Goal: Task Accomplishment & Management: Complete application form

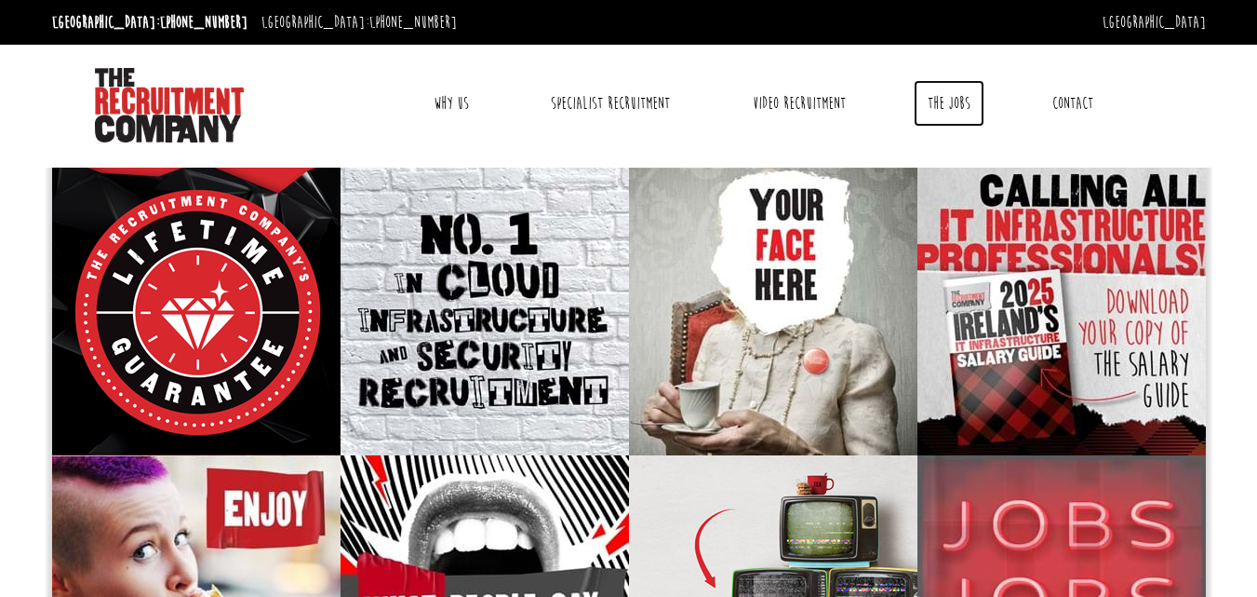
click at [965, 106] on link "The Jobs" at bounding box center [949, 103] width 71 height 47
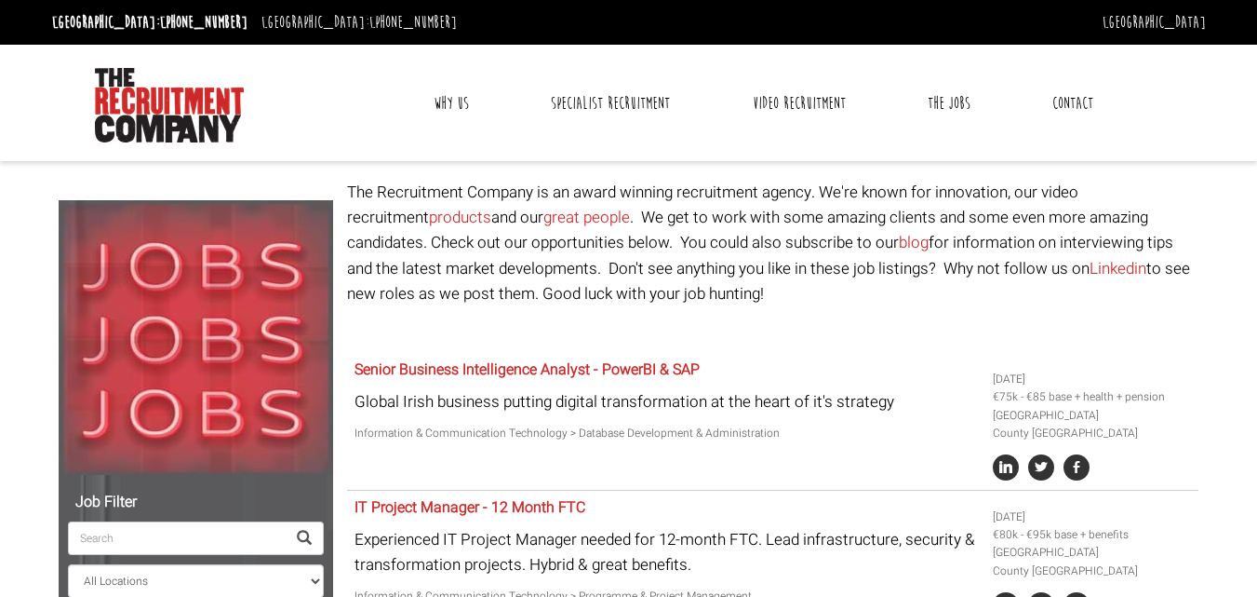
select select "Ireland"
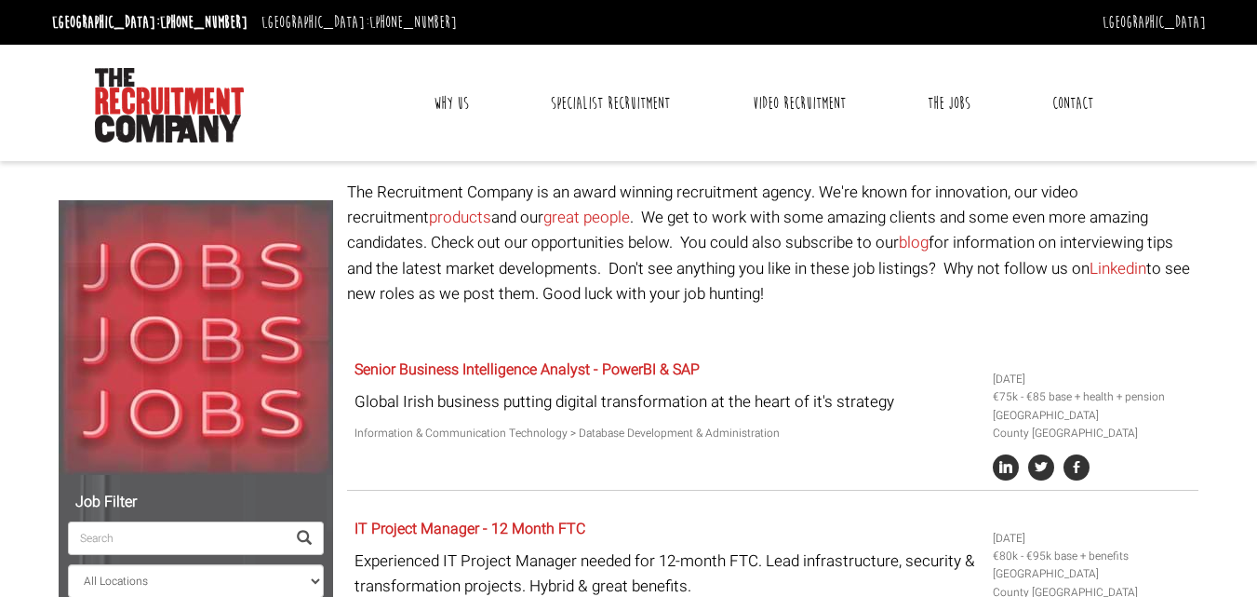
click at [1076, 107] on link "Contact" at bounding box center [1073, 103] width 69 height 47
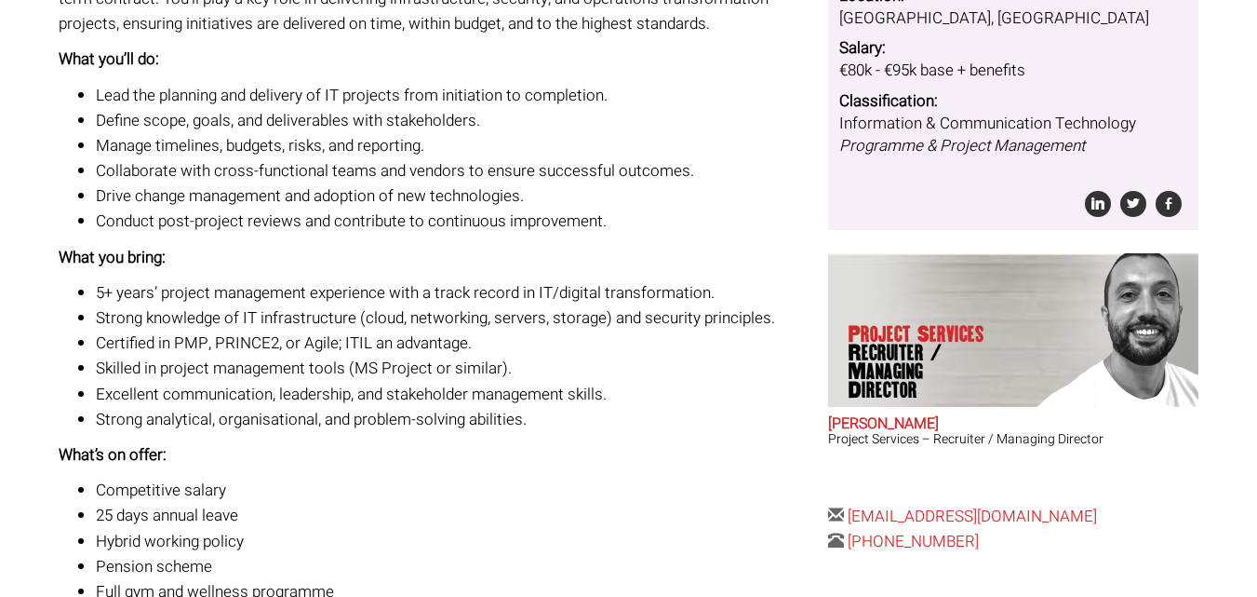
scroll to position [652, 0]
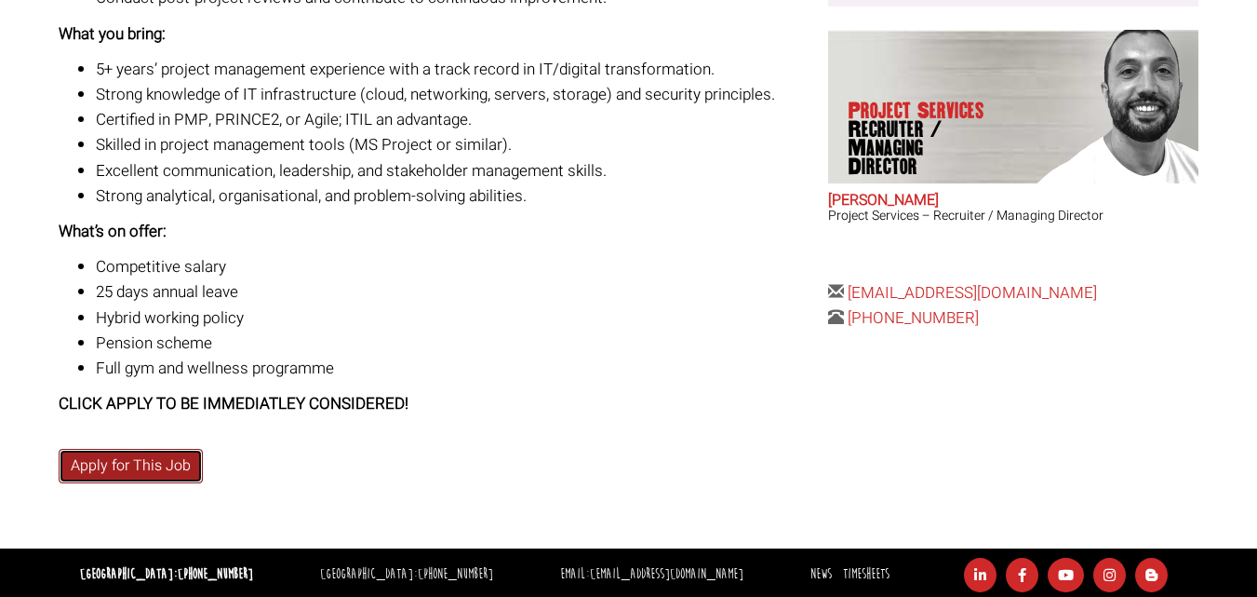
click at [176, 469] on link "Apply for This Job" at bounding box center [131, 466] width 144 height 34
click at [98, 462] on link "Apply for This Job" at bounding box center [131, 466] width 144 height 34
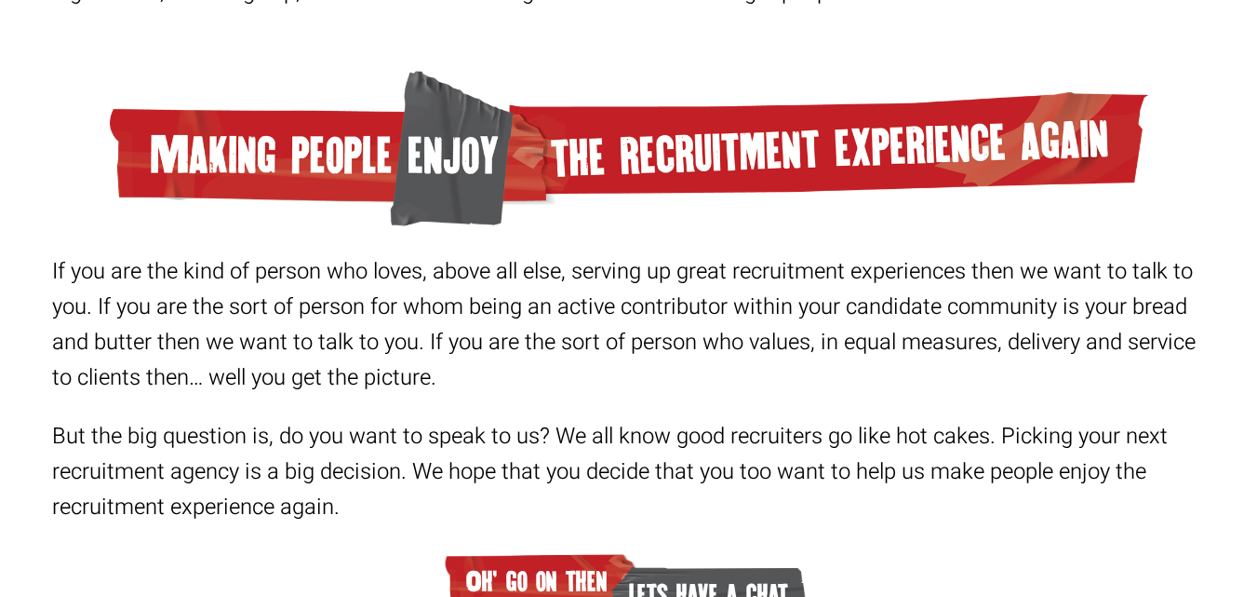
scroll to position [588, 0]
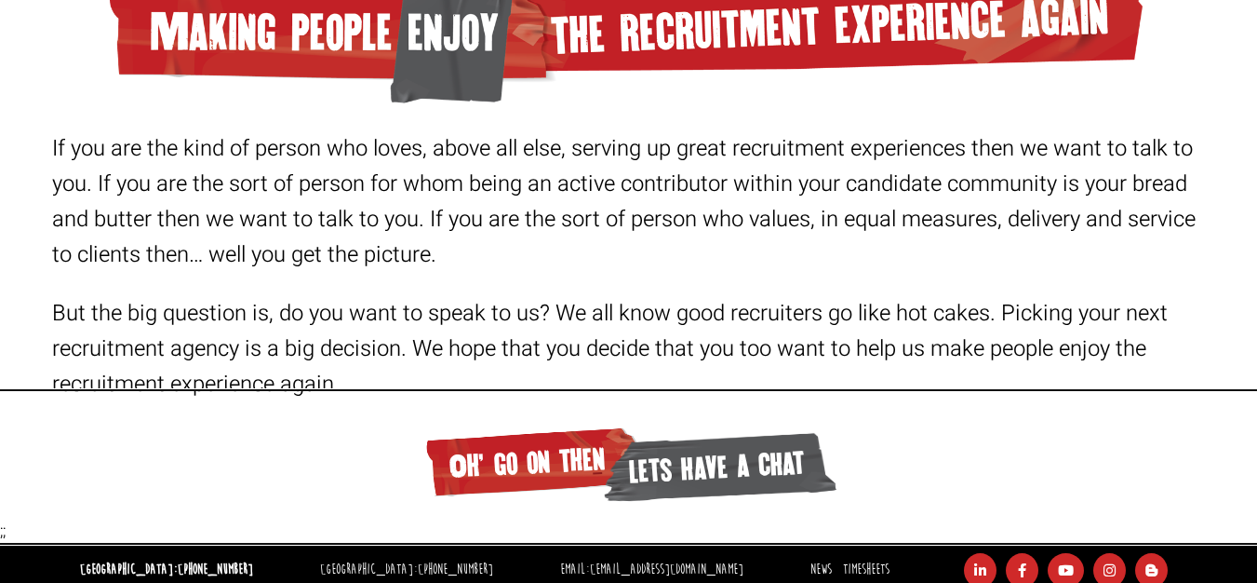
click at [692, 468] on span "lets have a chat" at bounding box center [718, 466] width 236 height 82
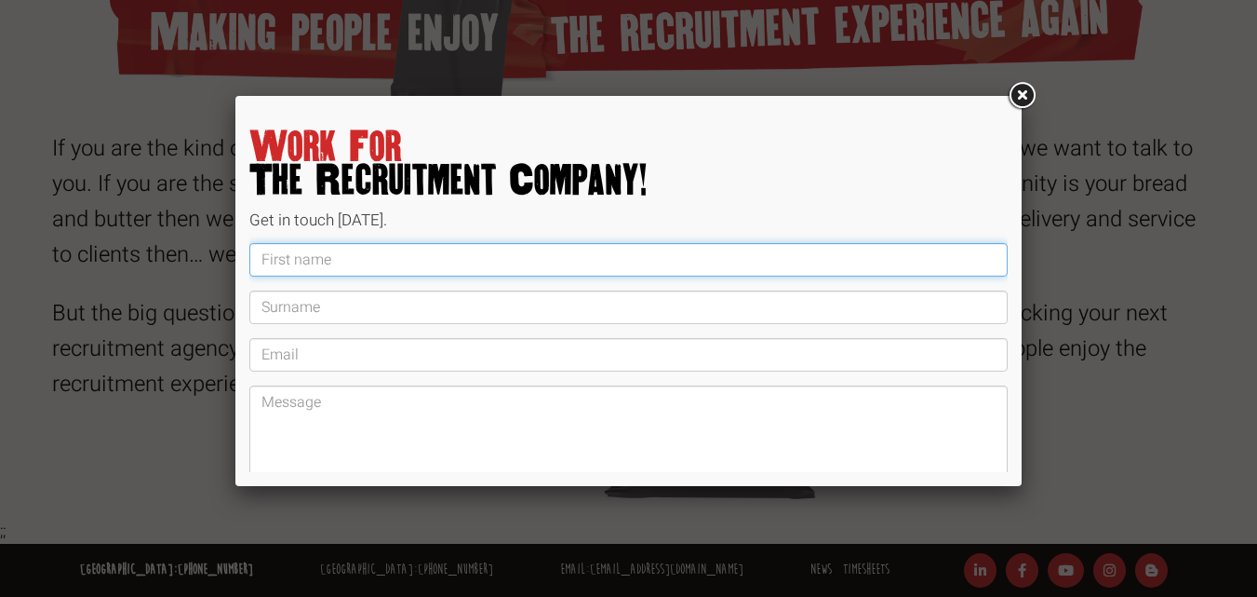
click at [440, 250] on input "text" at bounding box center [628, 260] width 759 height 34
type input "Neil"
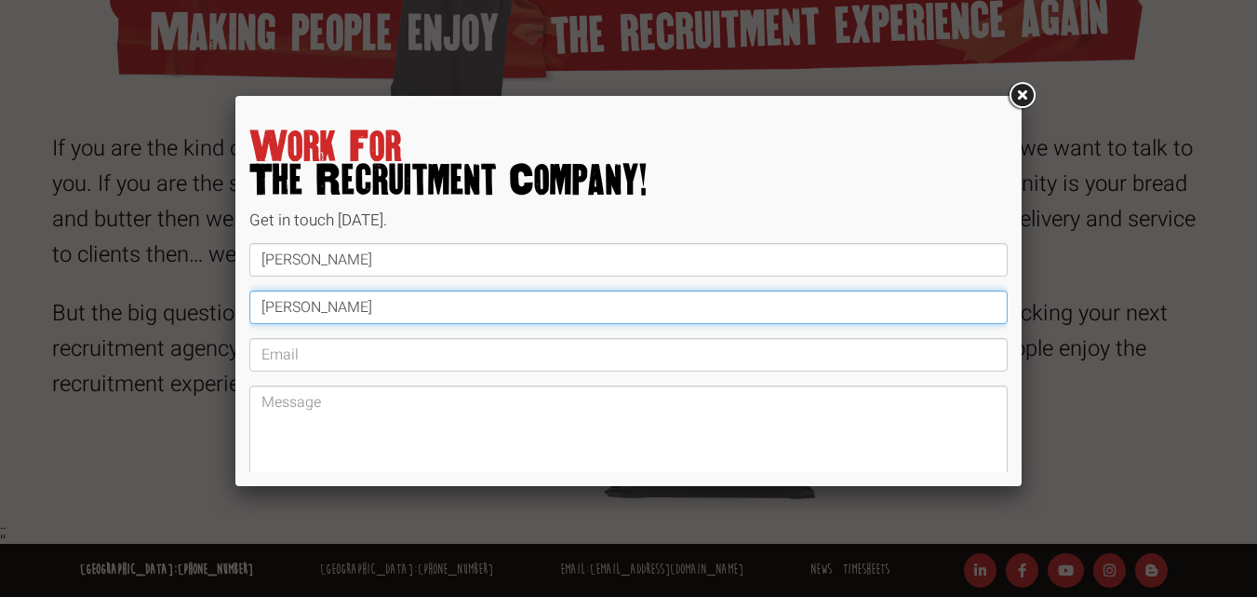
type input "Keegan"
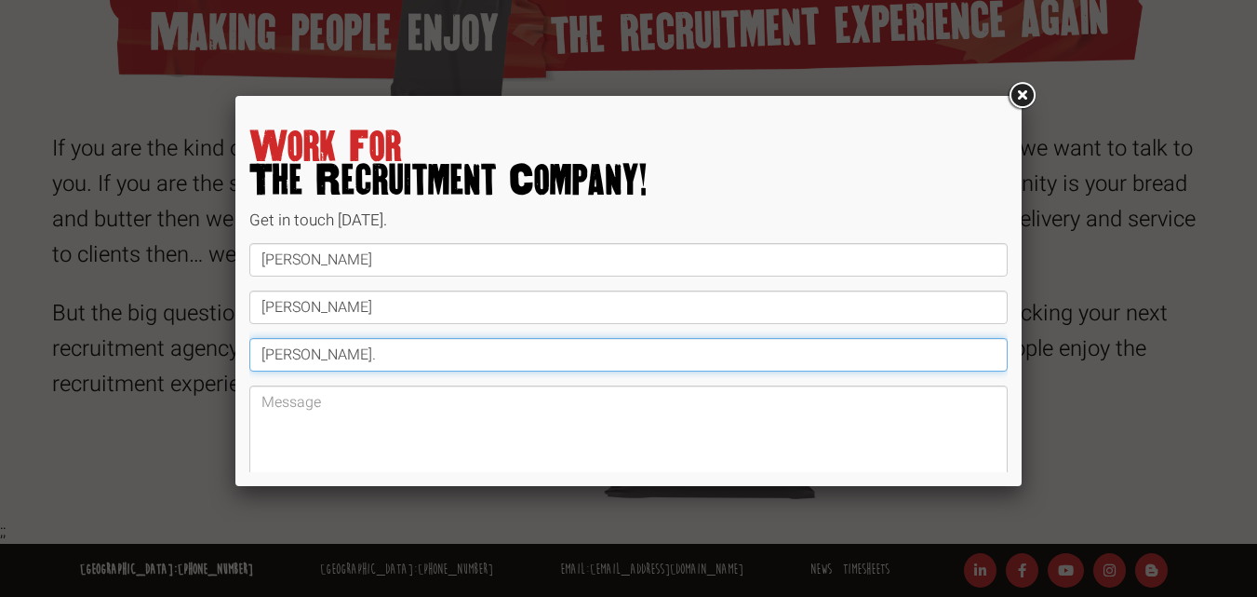
type input "keegan.neil@gmail.com"
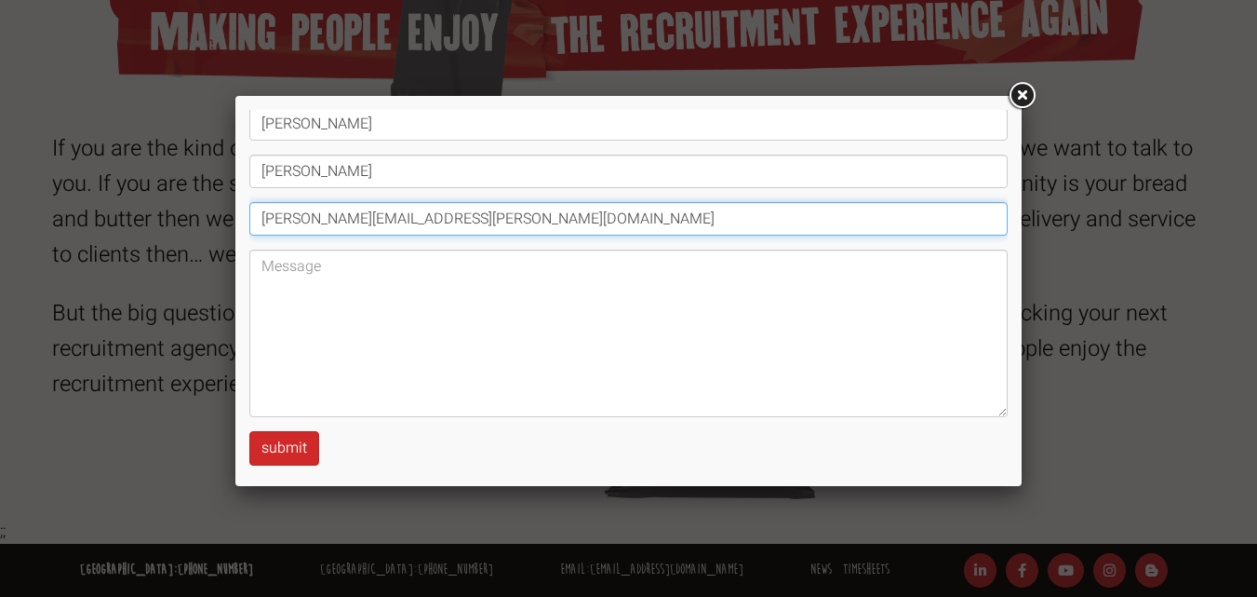
scroll to position [143, 0]
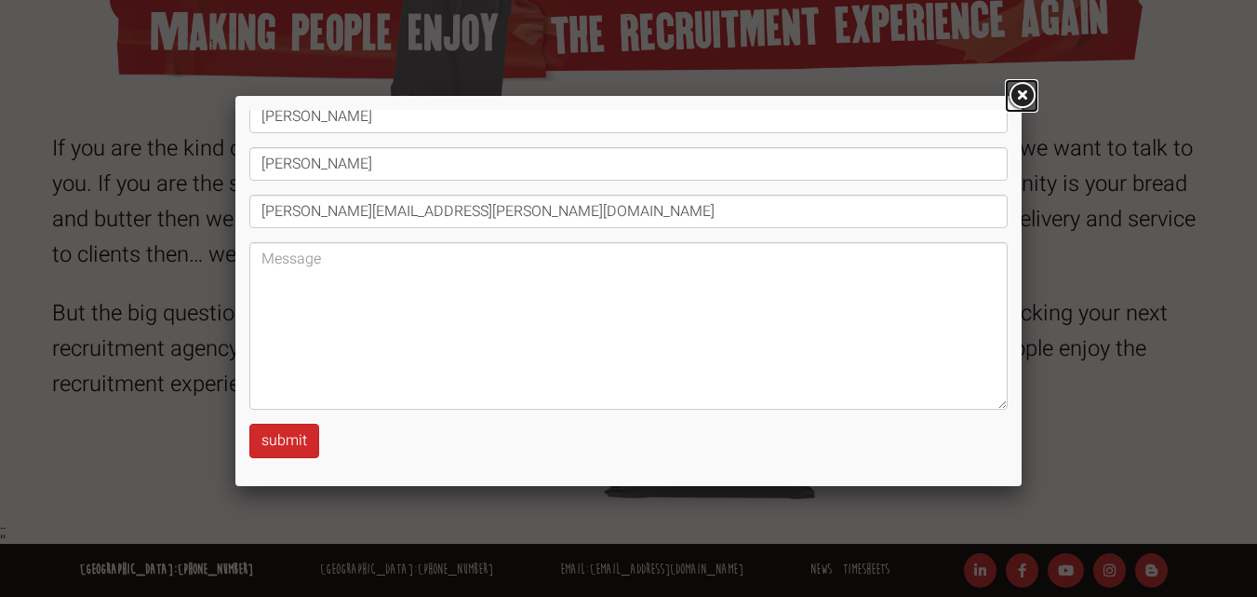
click at [1022, 96] on link at bounding box center [1022, 96] width 34 height 34
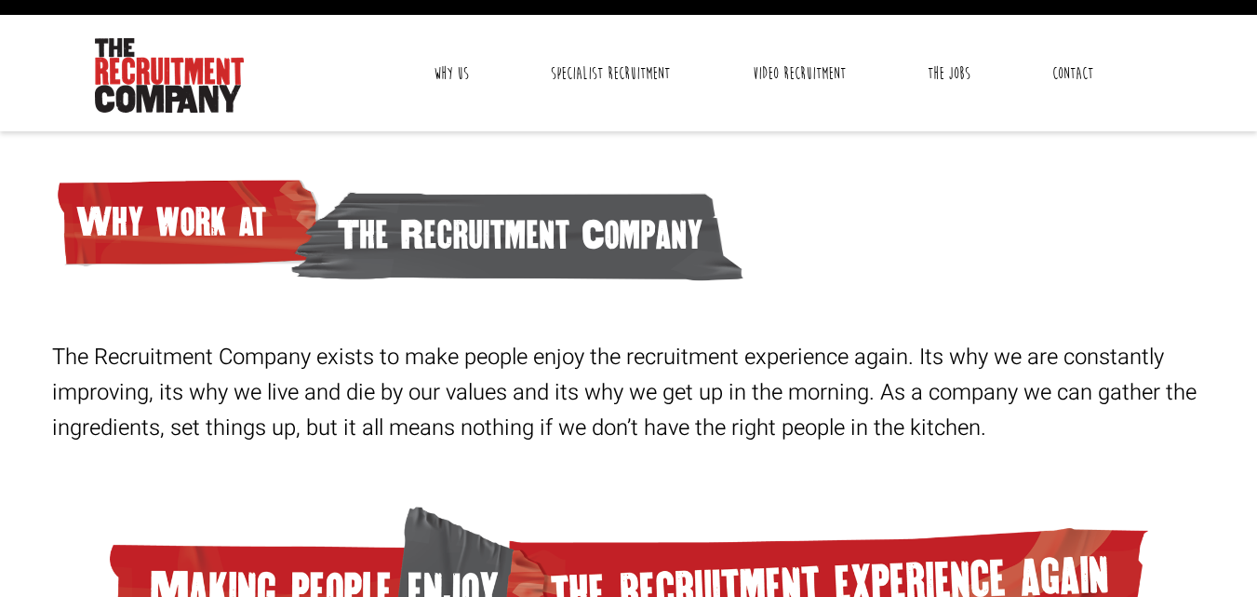
scroll to position [0, 0]
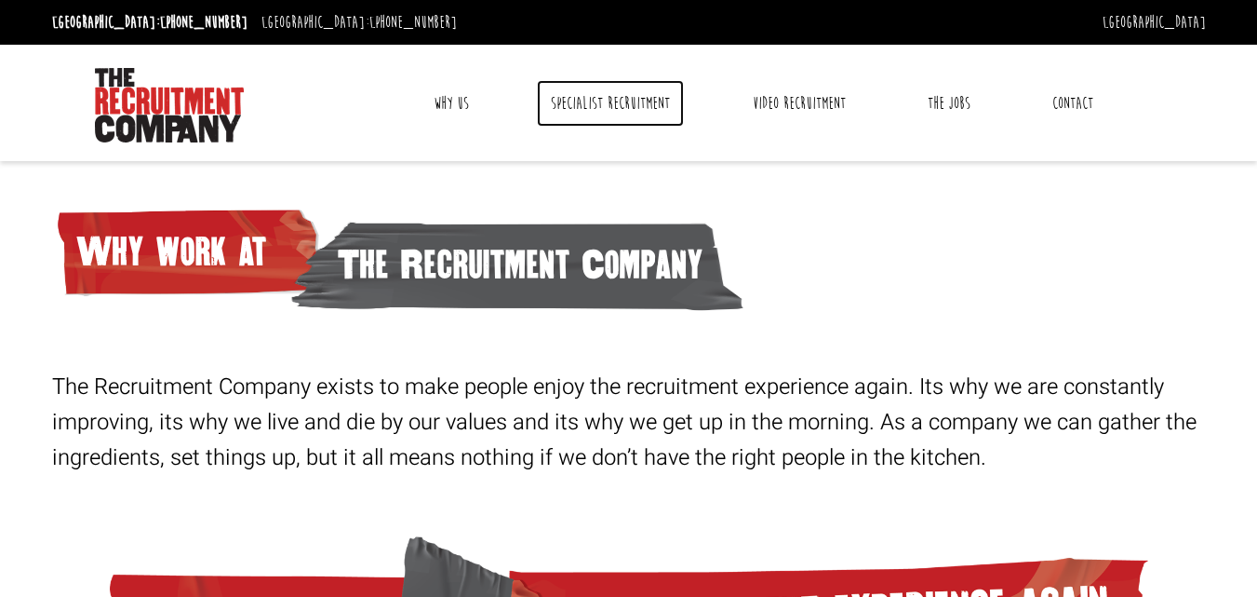
click at [607, 88] on link "Specialist Recruitment" at bounding box center [610, 103] width 147 height 47
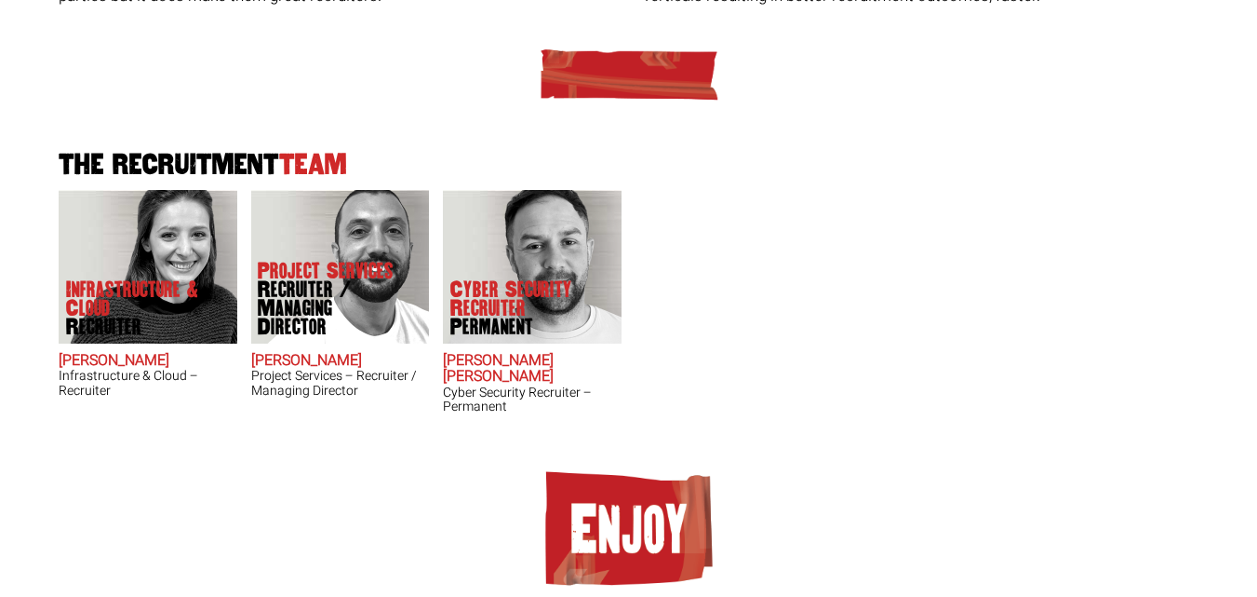
scroll to position [545, 0]
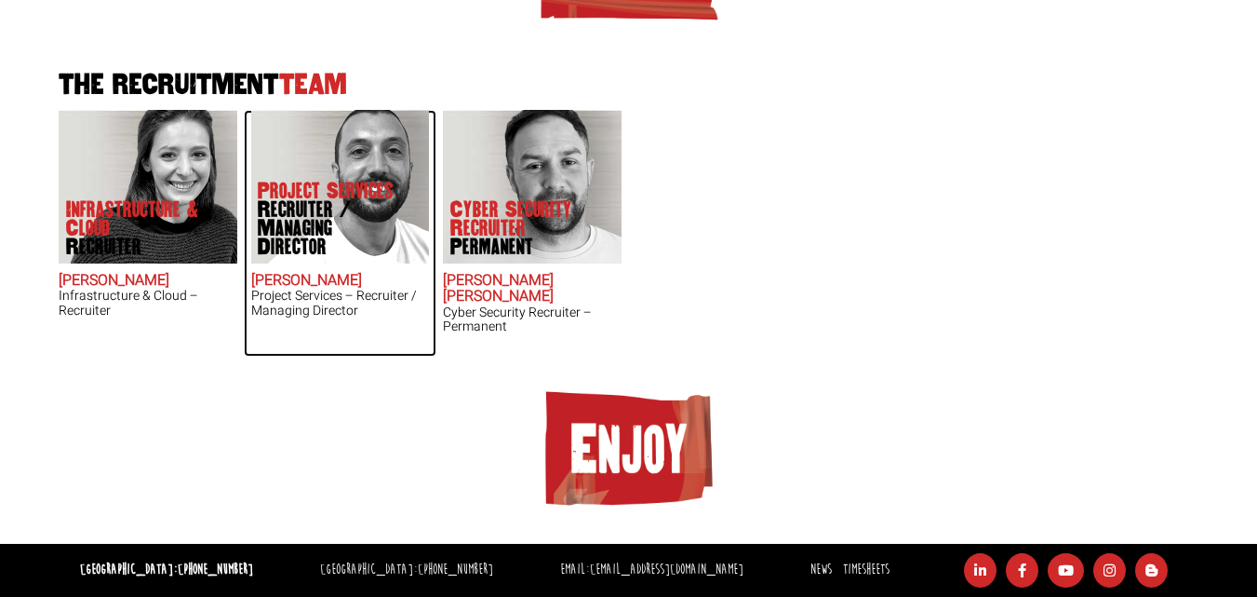
click at [302, 147] on img at bounding box center [339, 187] width 179 height 154
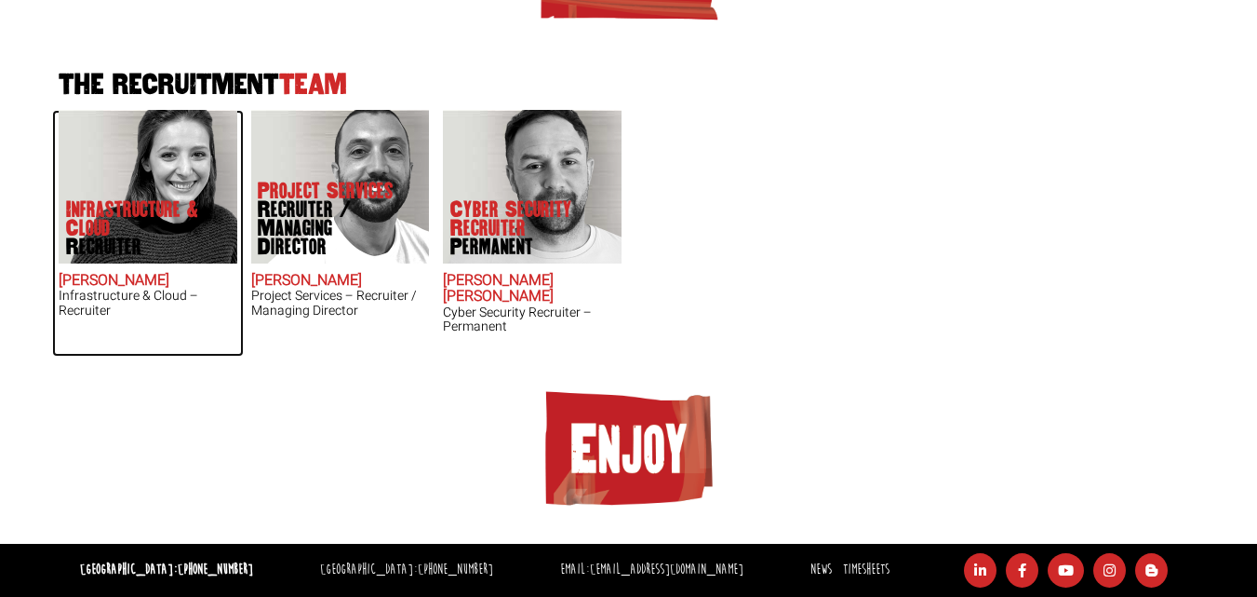
click at [186, 172] on img at bounding box center [148, 187] width 179 height 154
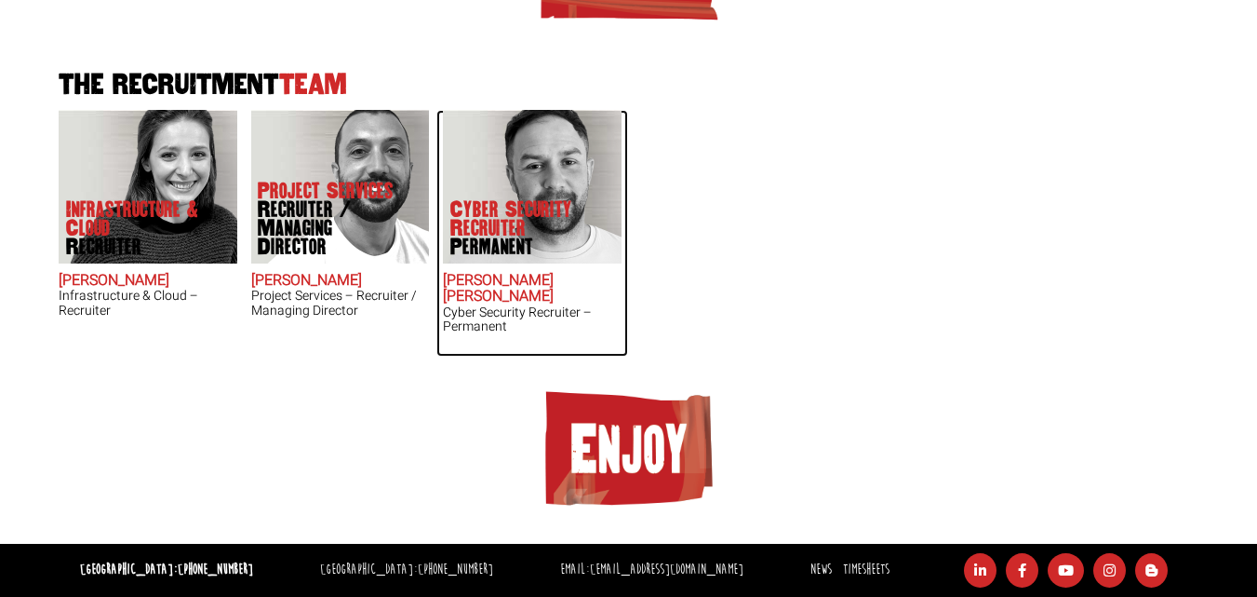
click at [540, 141] on img at bounding box center [532, 187] width 179 height 154
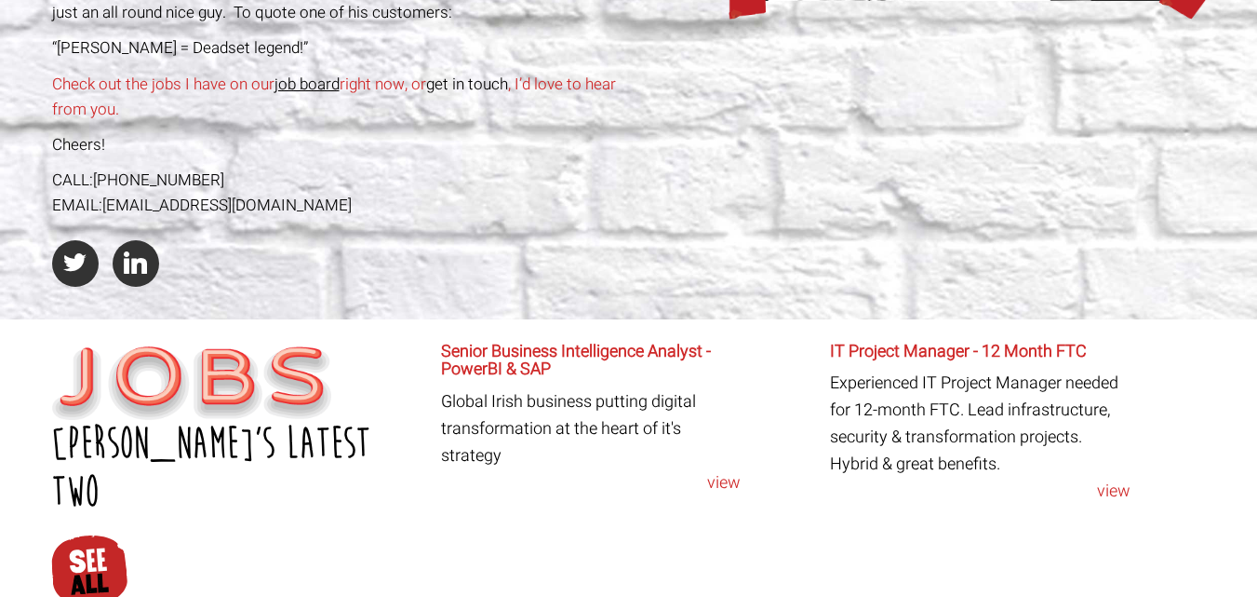
scroll to position [652, 0]
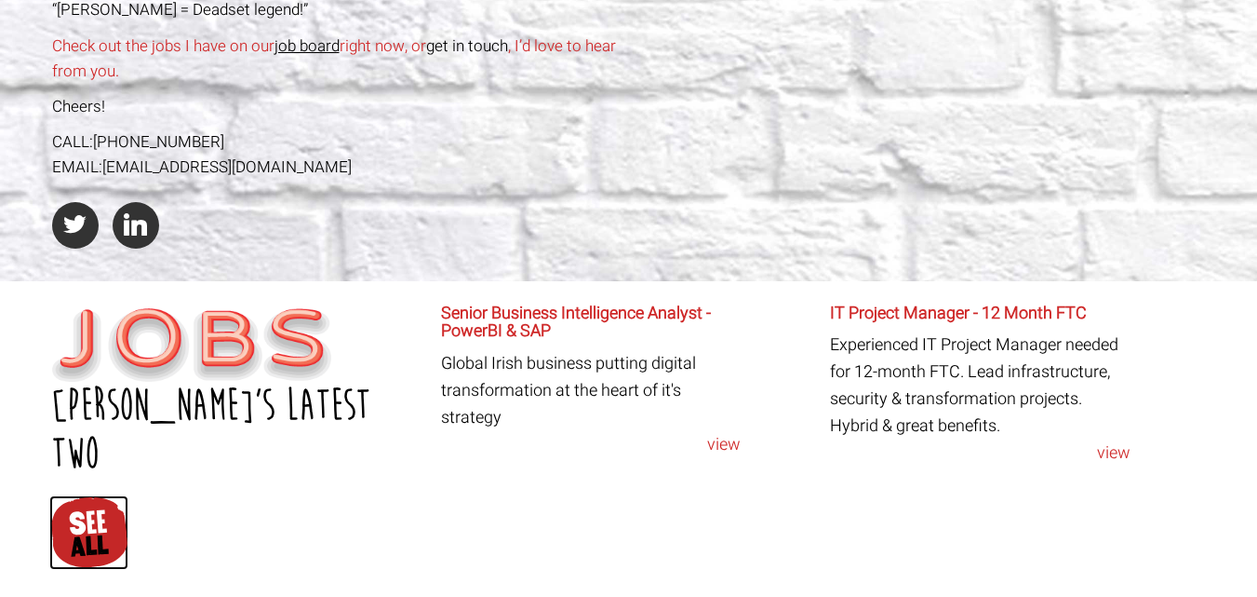
click at [73, 495] on img at bounding box center [88, 532] width 79 height 74
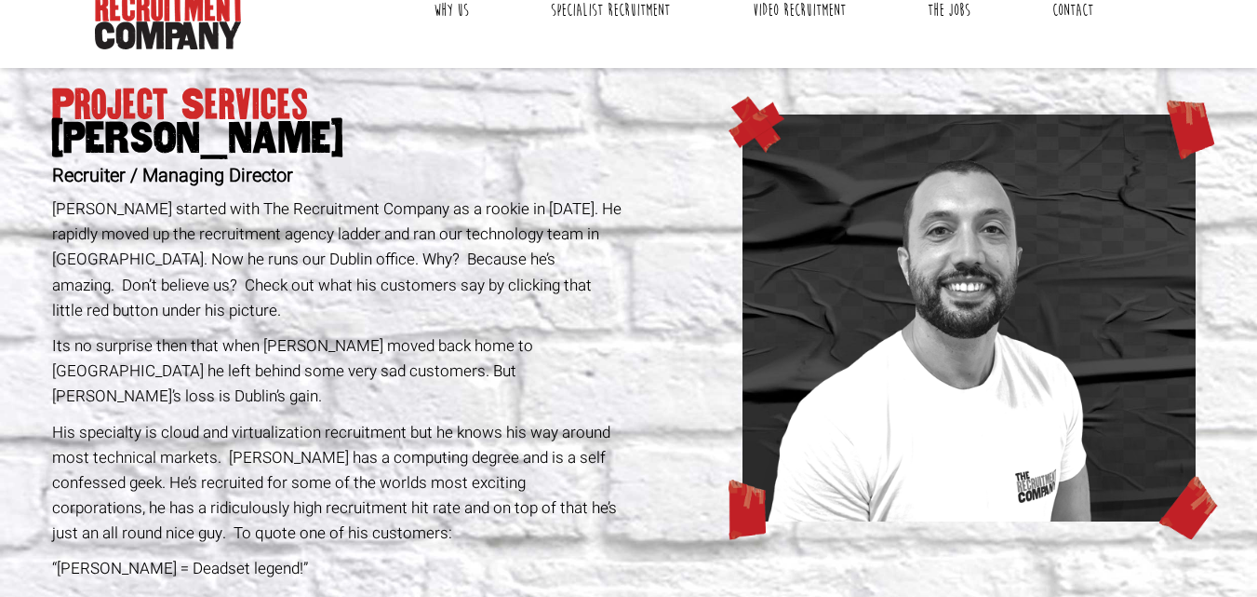
scroll to position [0, 0]
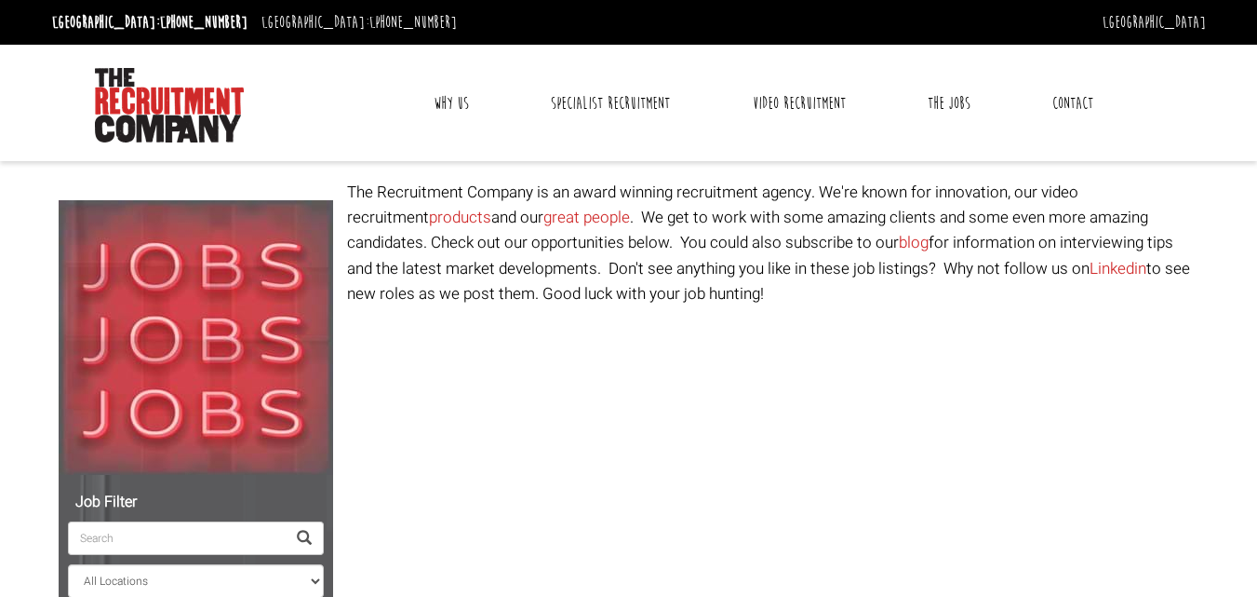
select select "[GEOGRAPHIC_DATA]"
select select "[PERSON_NAME]"
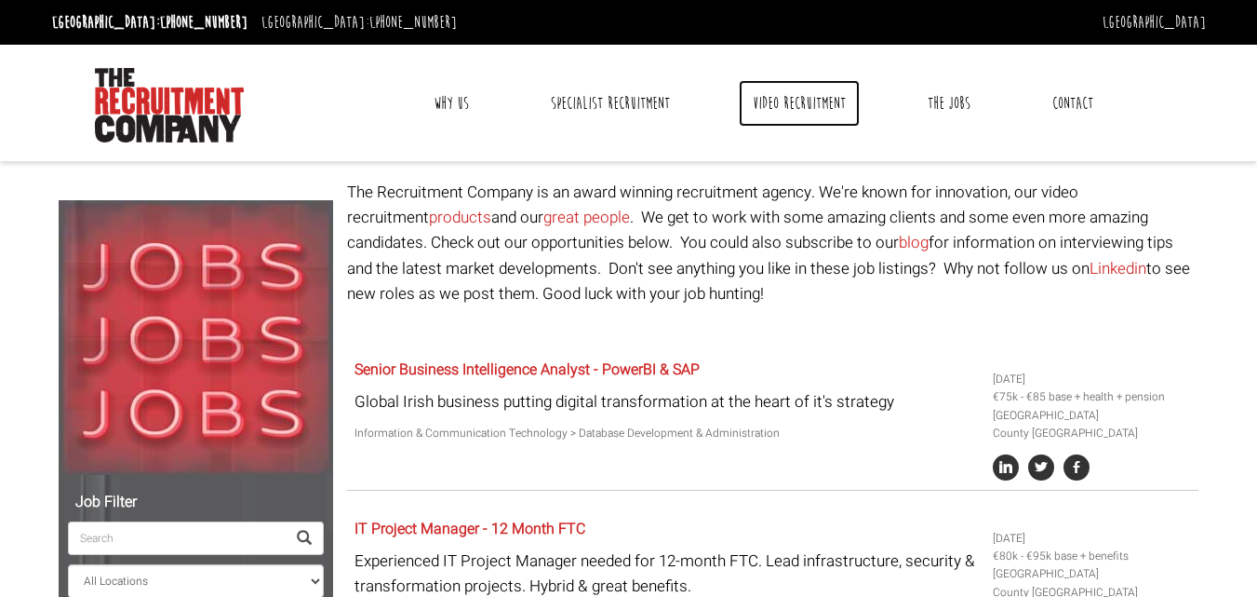
click at [788, 93] on link "Video Recruitment" at bounding box center [799, 103] width 121 height 47
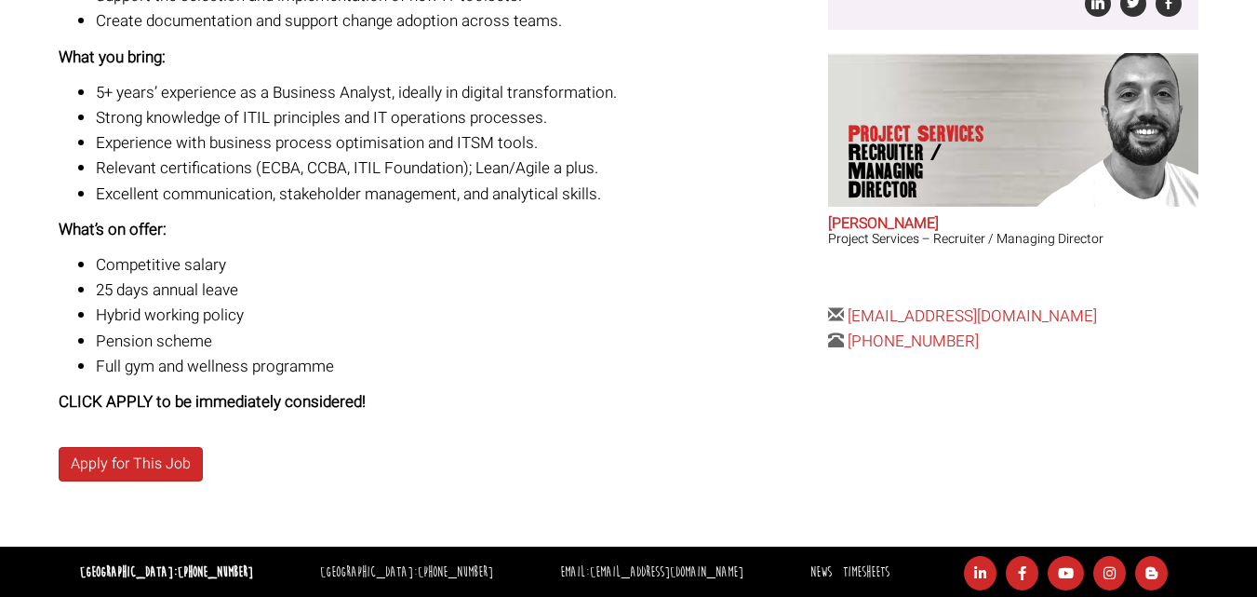
scroll to position [631, 0]
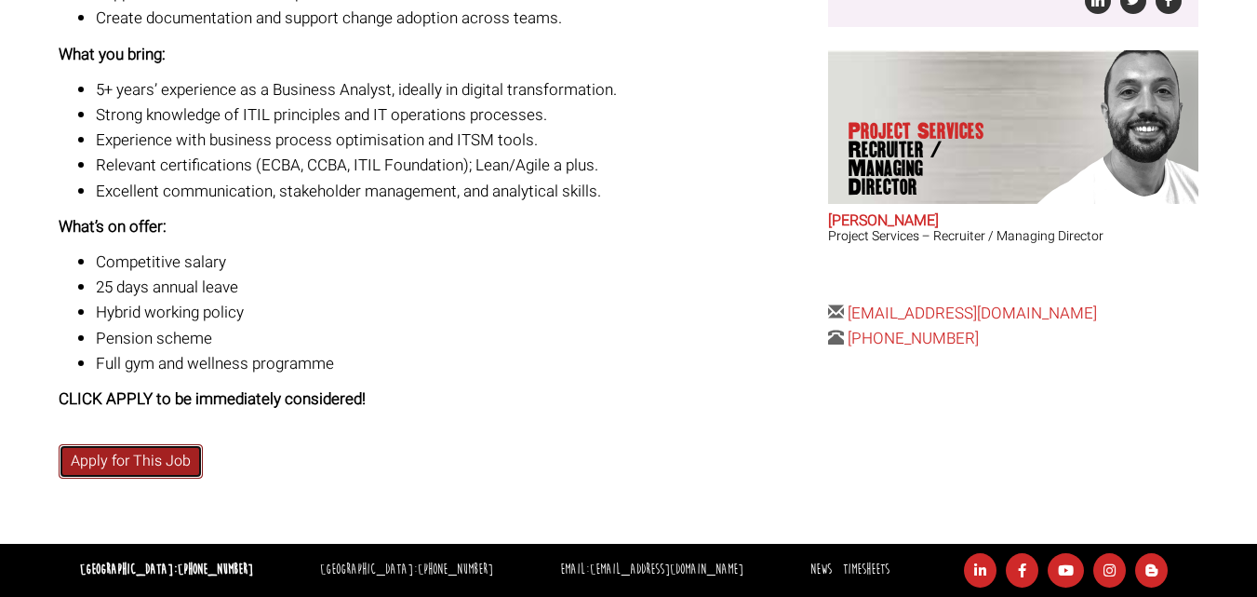
click at [170, 460] on link "Apply for This Job" at bounding box center [131, 461] width 144 height 34
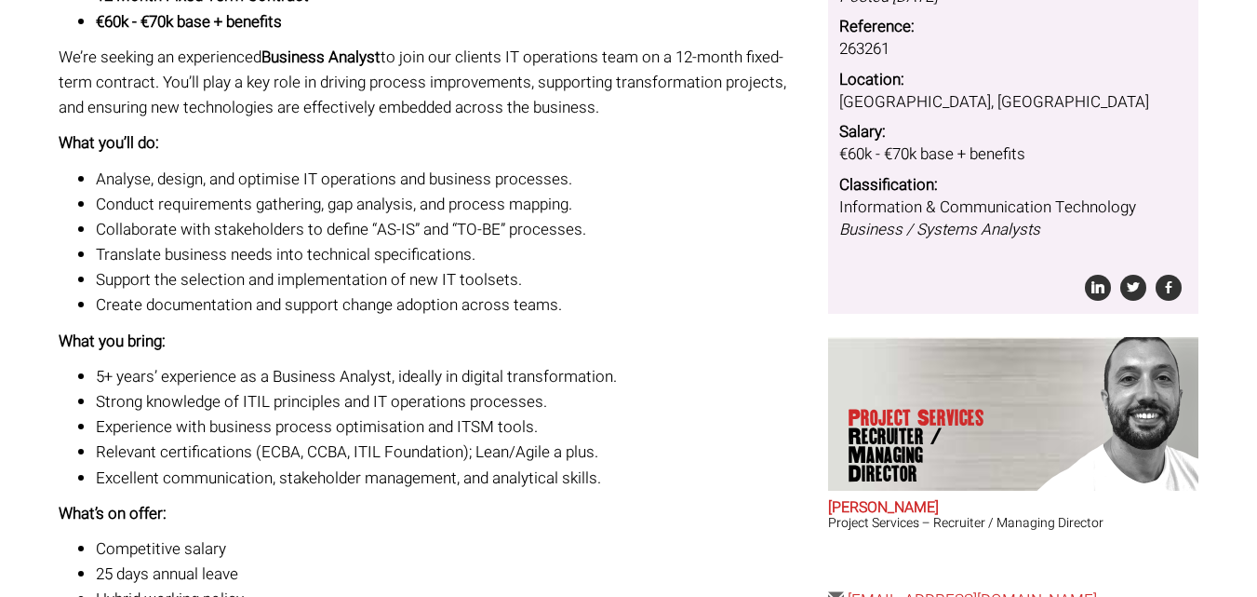
scroll to position [0, 0]
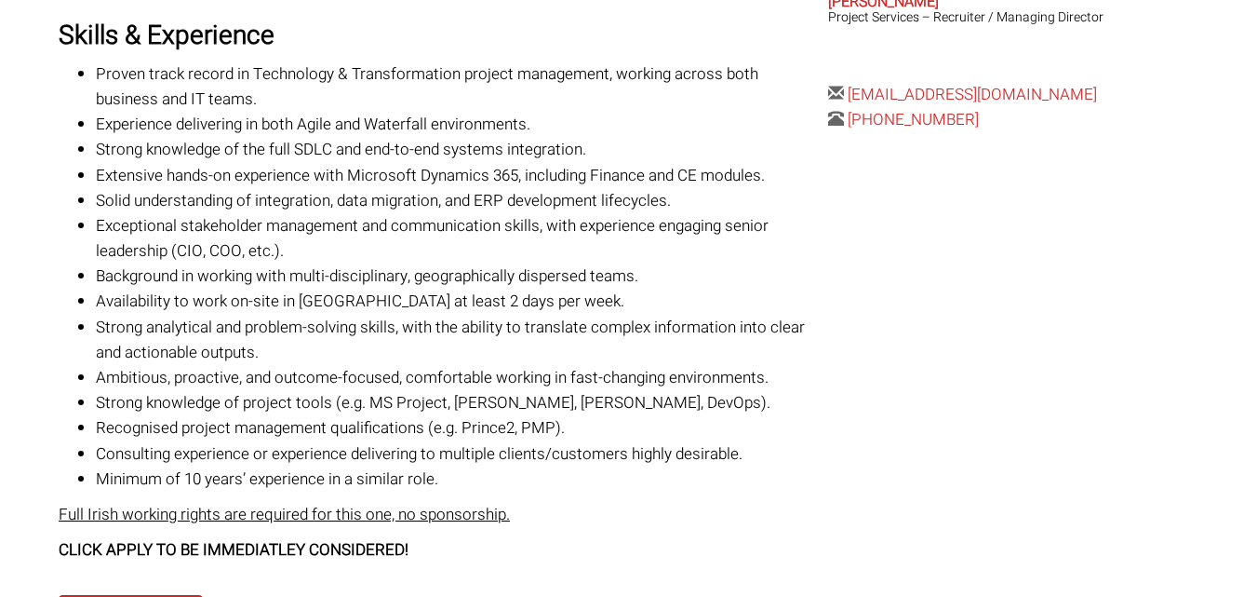
scroll to position [931, 0]
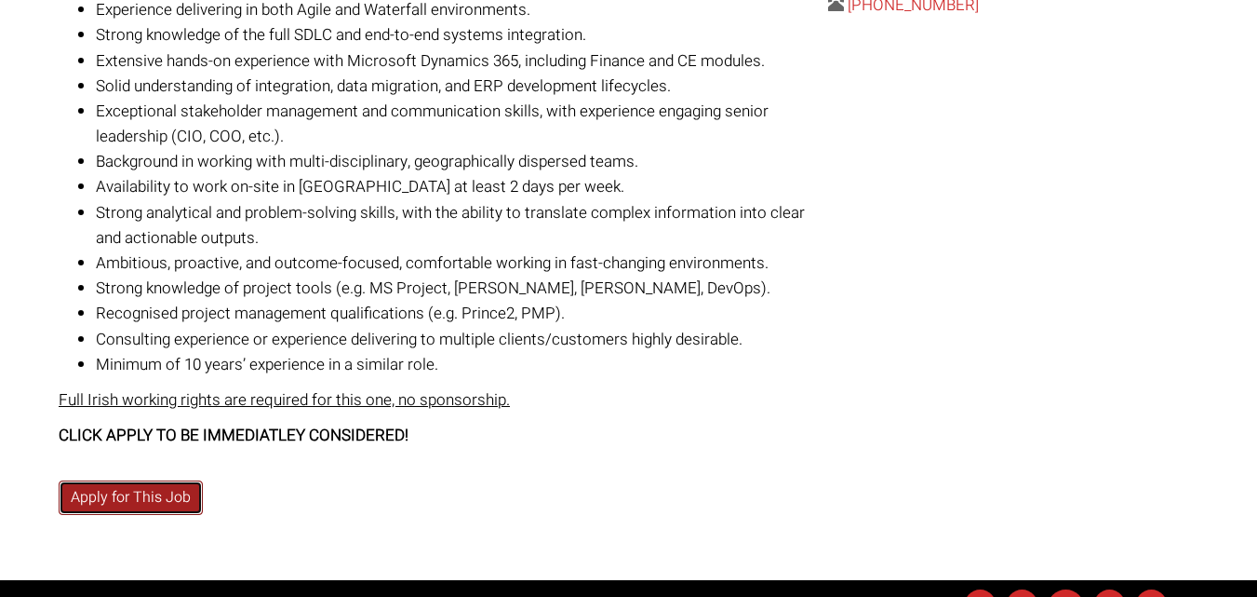
click at [156, 495] on link "Apply for This Job" at bounding box center [131, 497] width 144 height 34
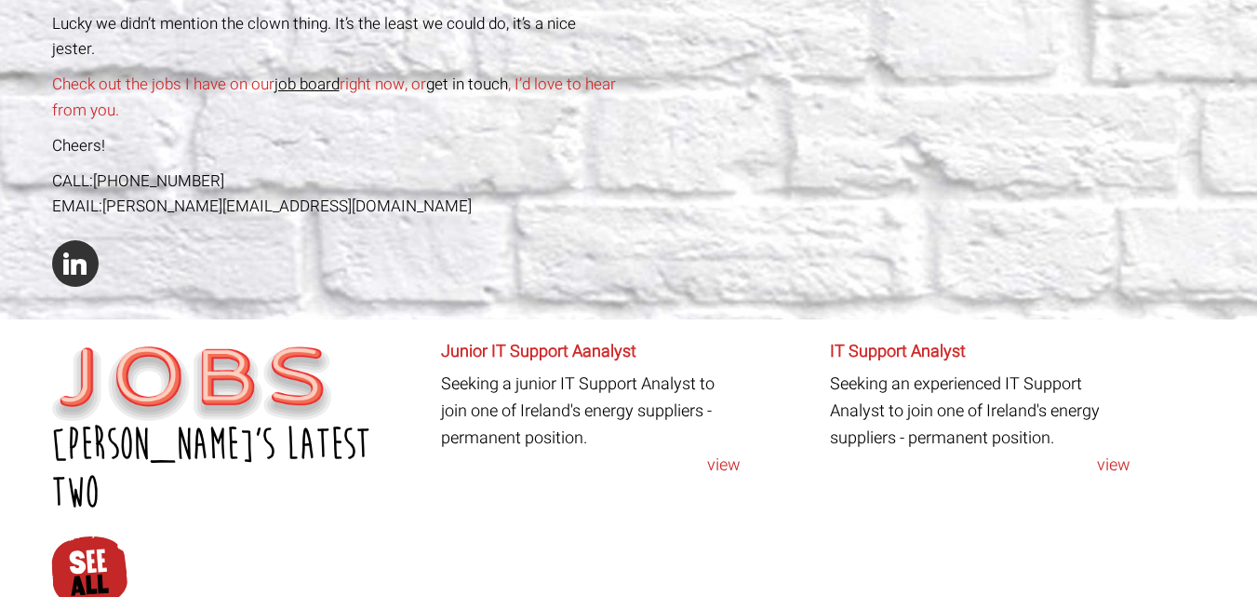
scroll to position [838, 0]
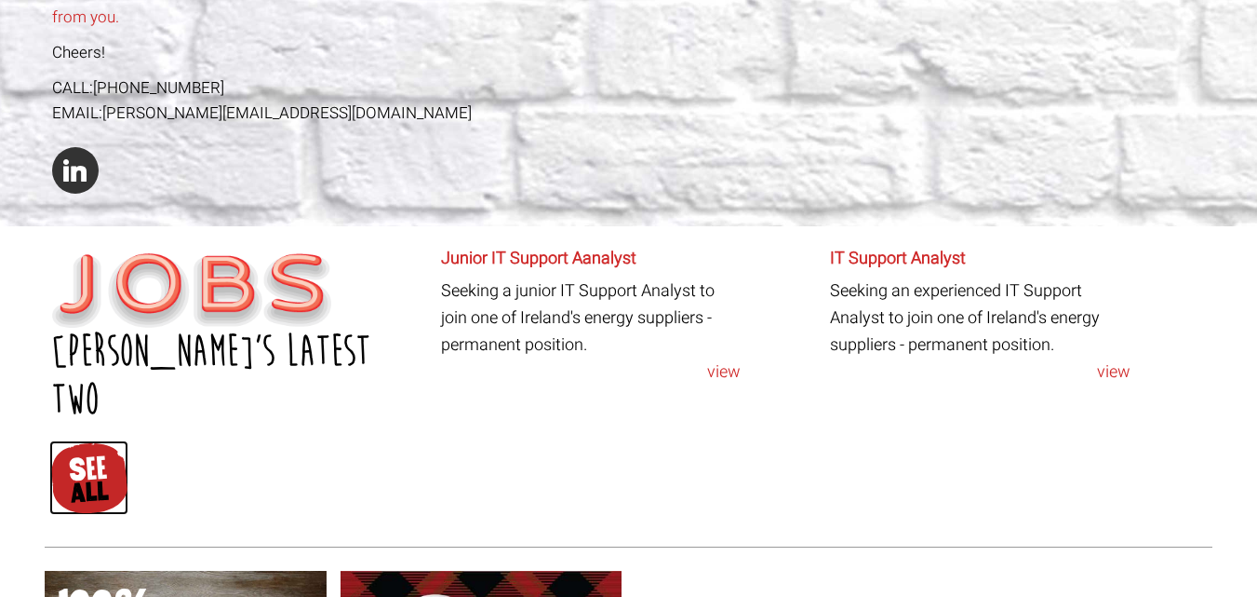
click at [74, 440] on img at bounding box center [88, 477] width 79 height 74
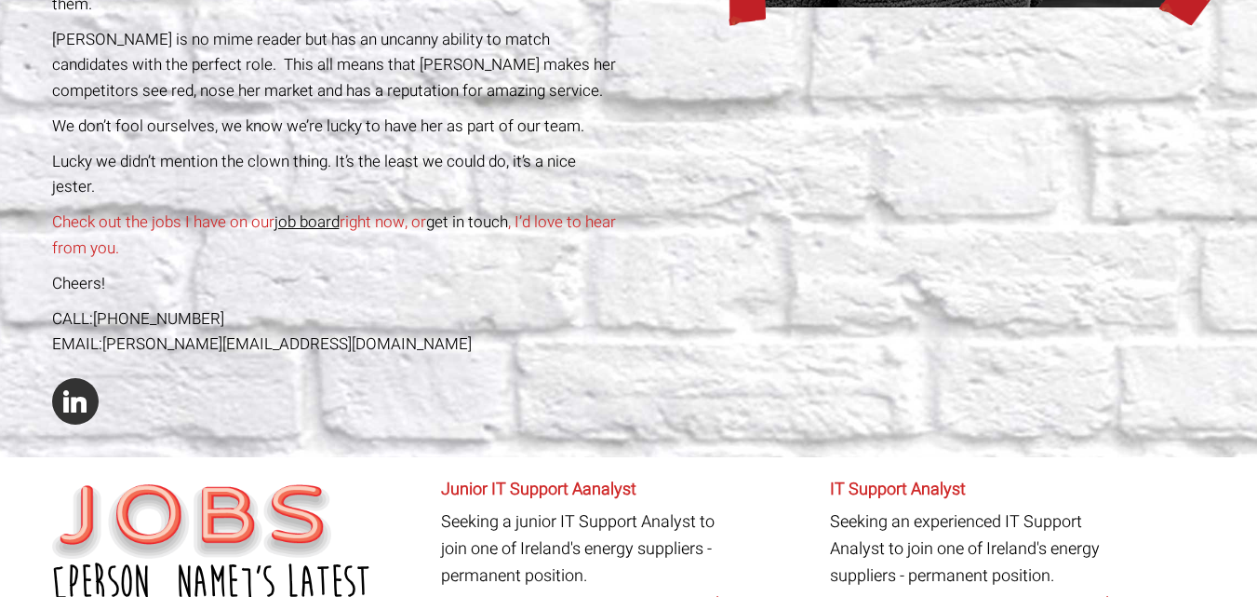
scroll to position [558, 0]
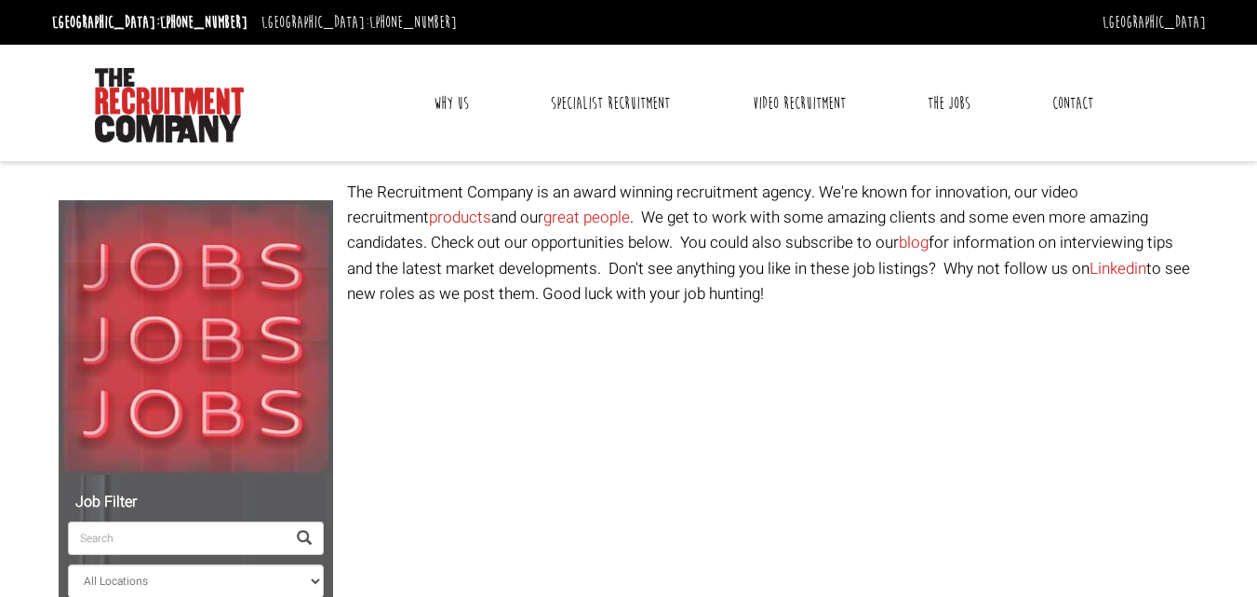
select select "[GEOGRAPHIC_DATA]"
select select "[PERSON_NAME]"
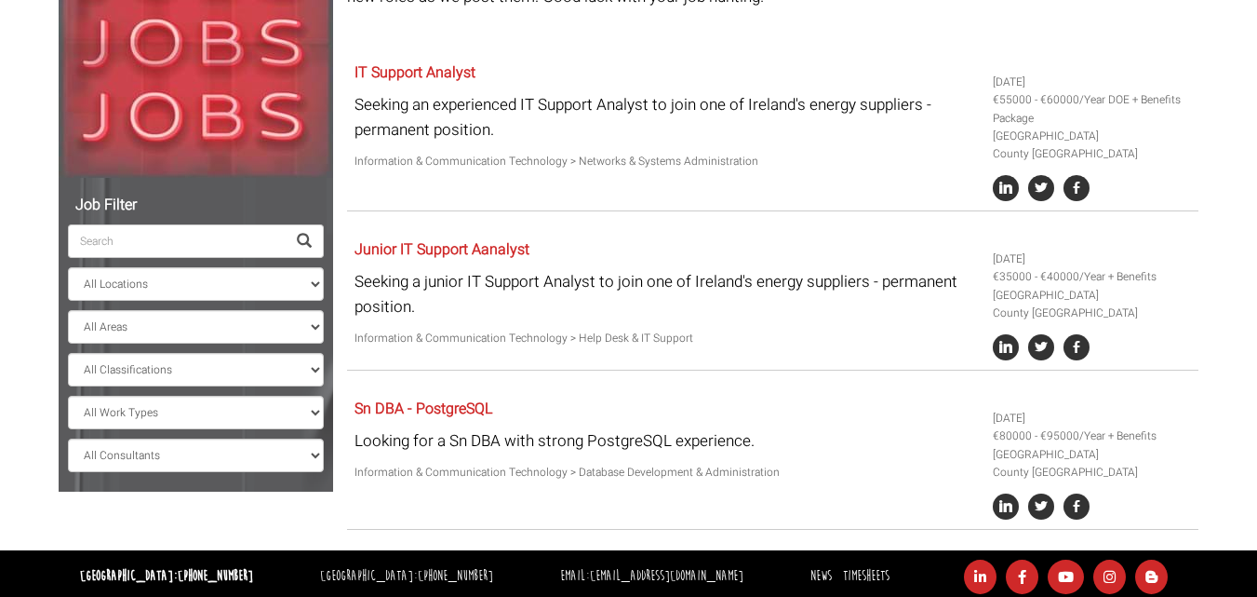
scroll to position [303, 0]
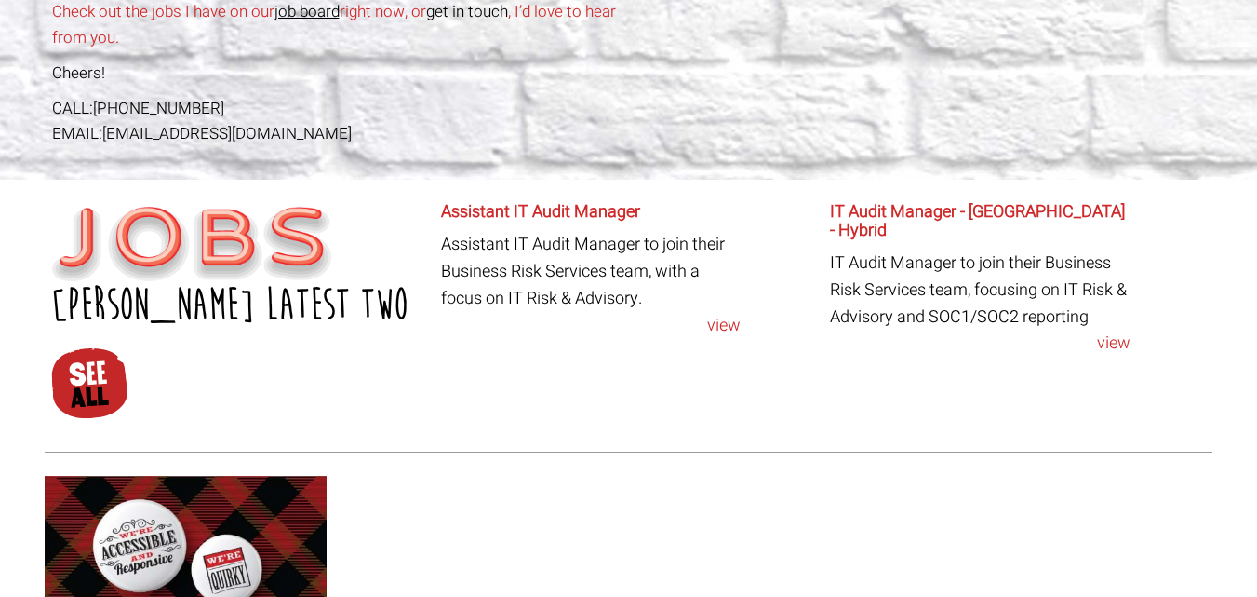
scroll to position [838, 0]
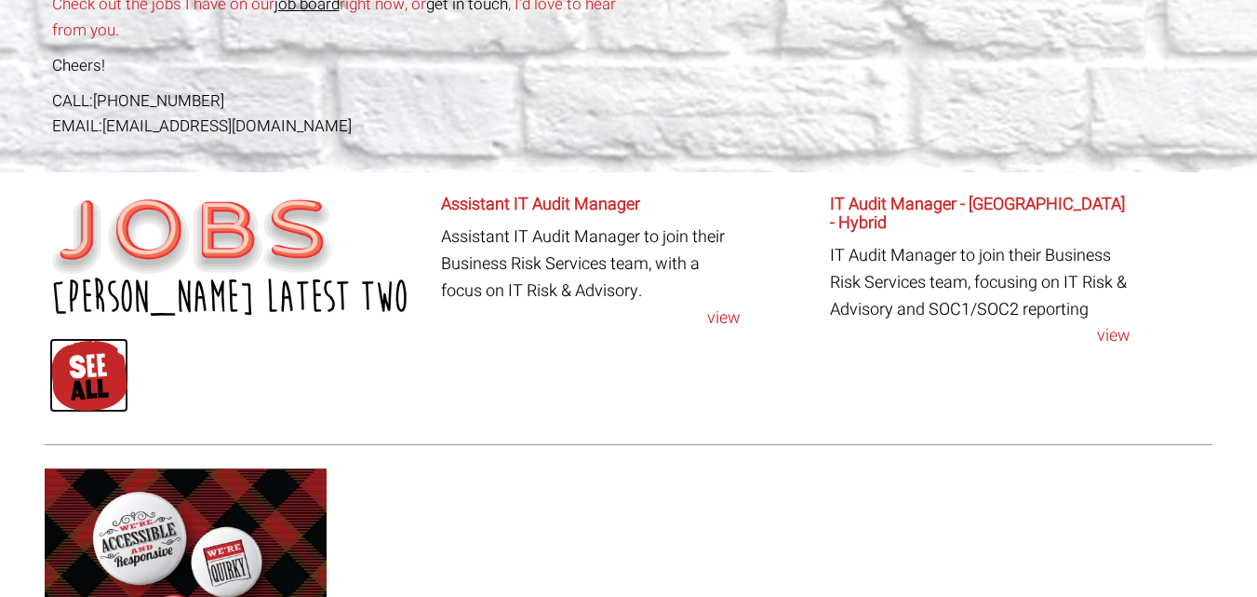
click at [92, 348] on img at bounding box center [88, 375] width 79 height 74
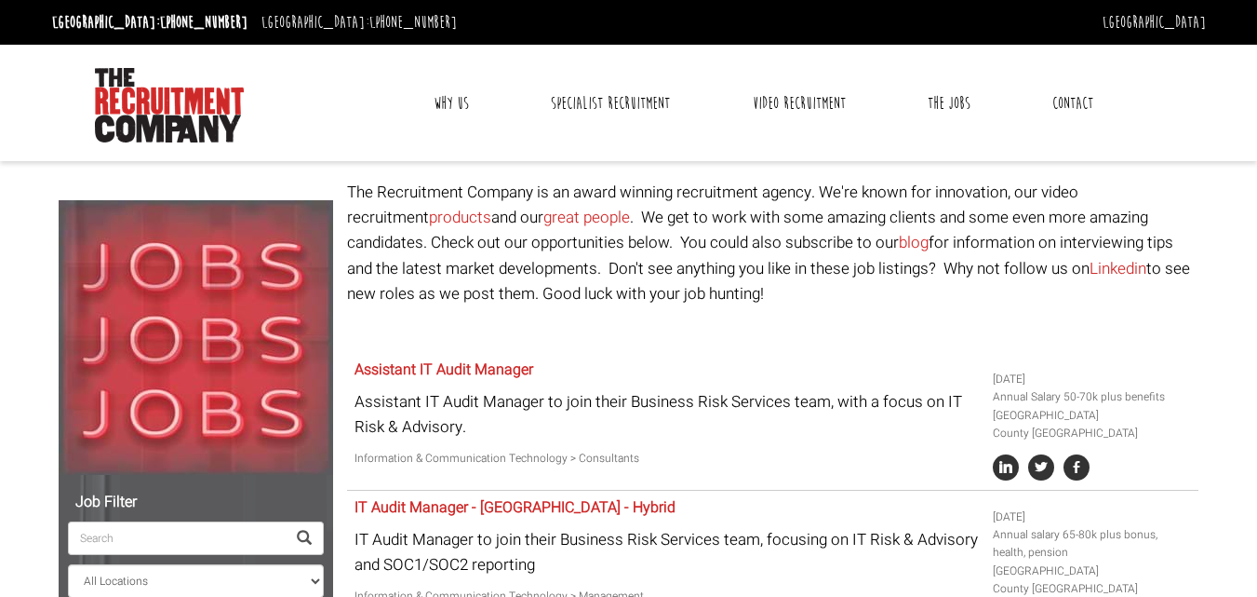
select select "[GEOGRAPHIC_DATA]"
select select "[PERSON_NAME] [PERSON_NAME]"
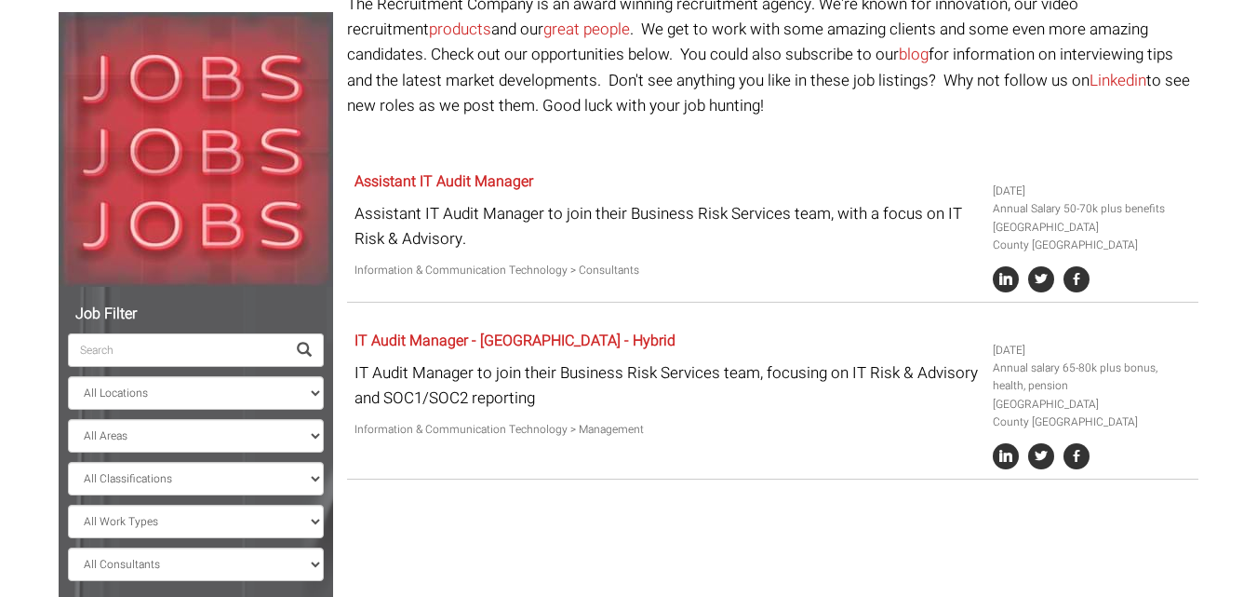
scroll to position [245, 0]
